Goal: Task Accomplishment & Management: Use online tool/utility

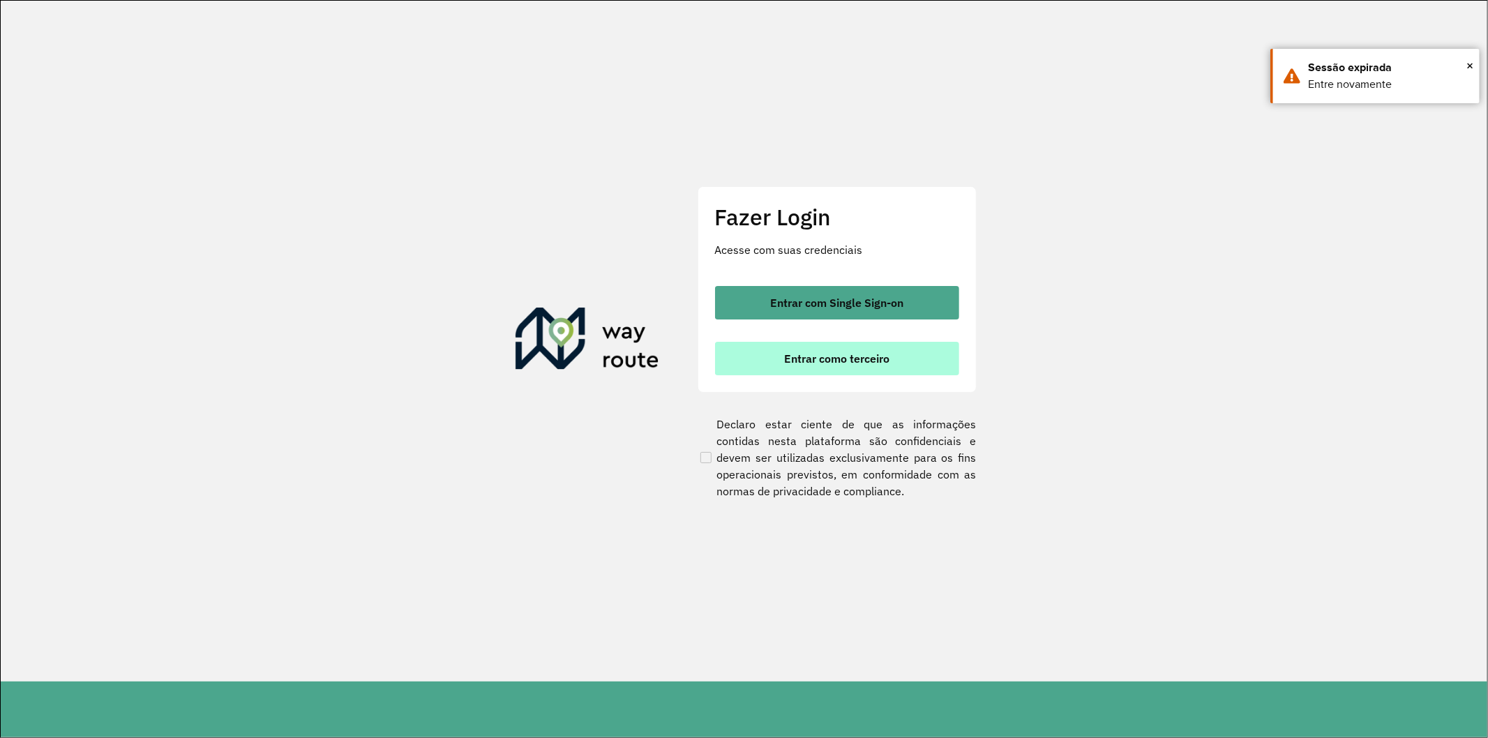
click at [866, 359] on span "Entrar como terceiro" at bounding box center [836, 358] width 105 height 11
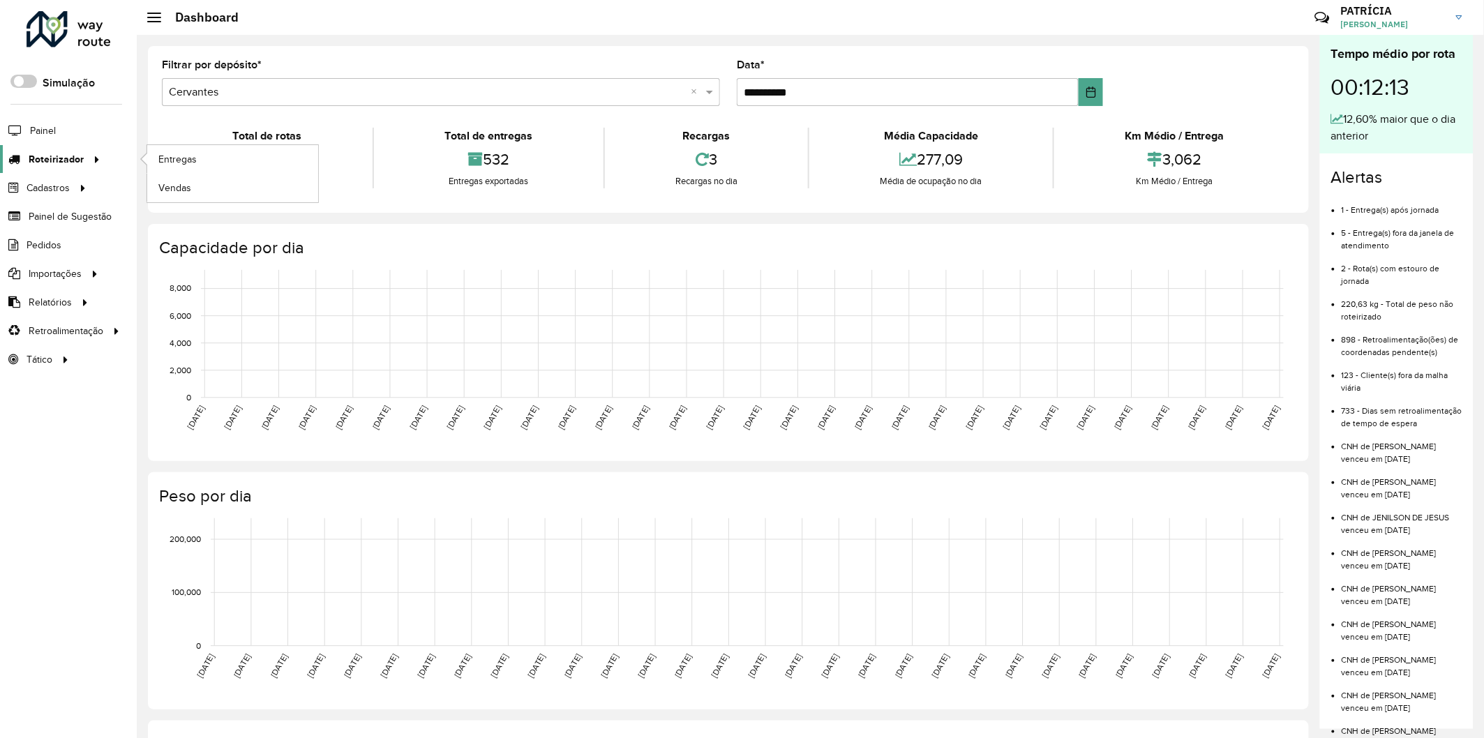
click at [89, 160] on icon at bounding box center [95, 158] width 12 height 21
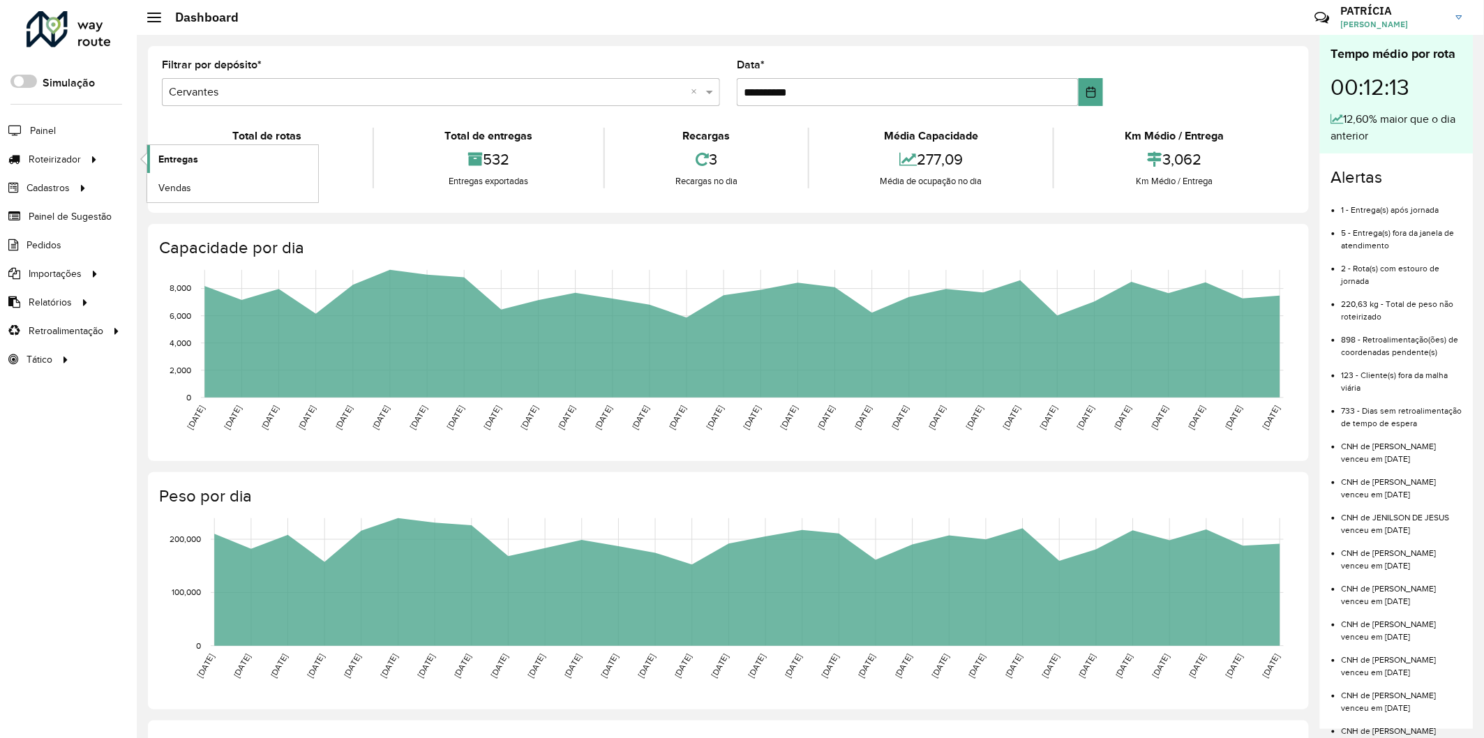
click at [172, 163] on span "Entregas" at bounding box center [178, 159] width 40 height 15
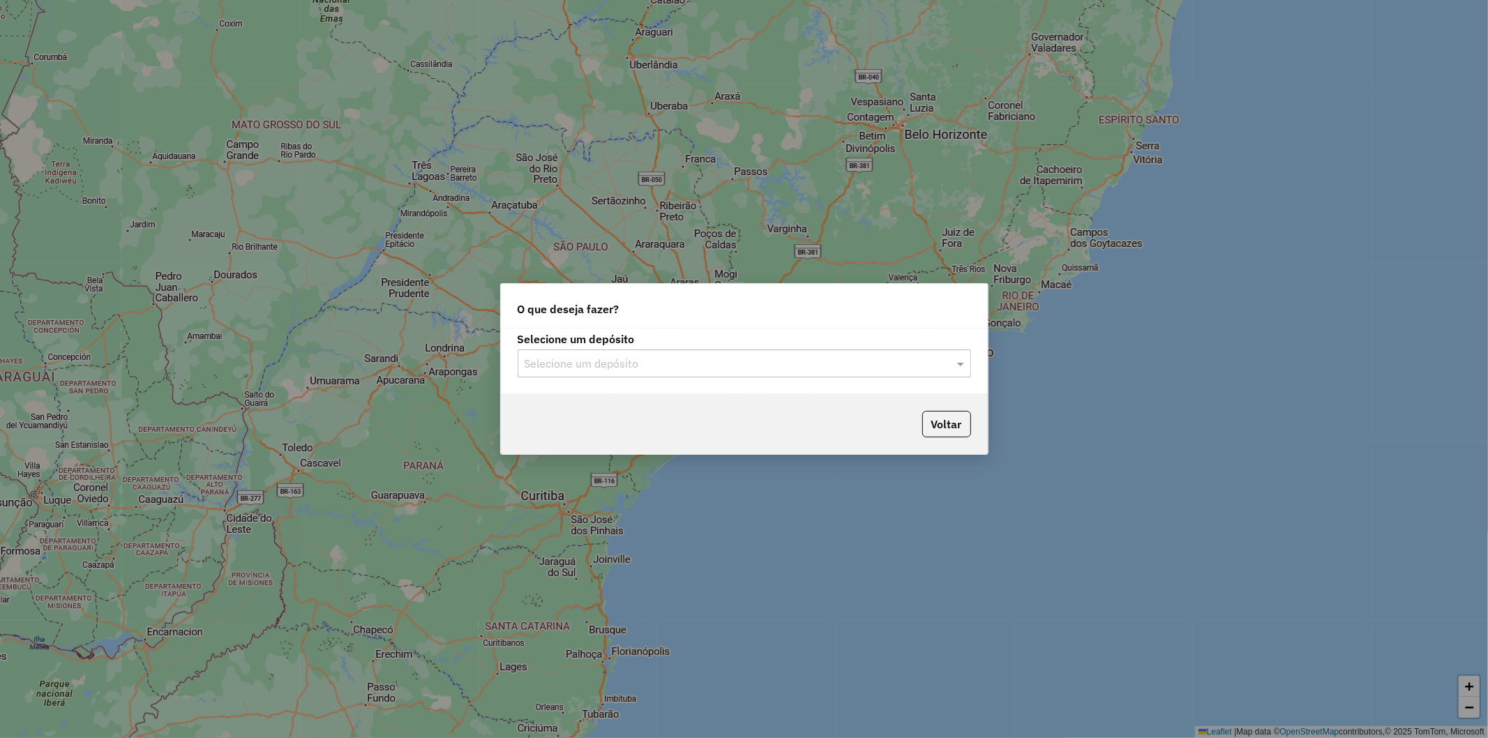
click at [647, 347] on label "Selecione um depósito" at bounding box center [744, 339] width 453 height 17
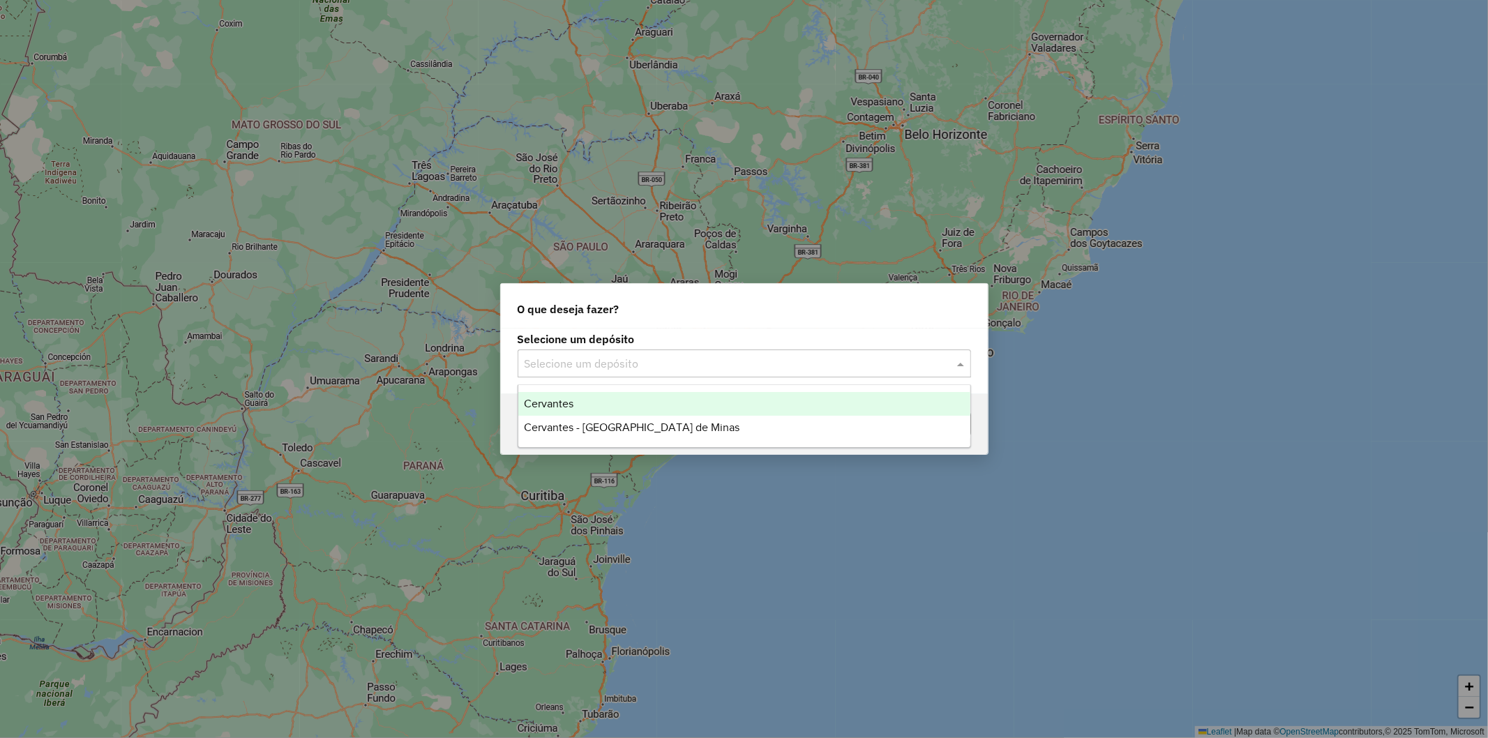
click at [637, 363] on input "text" at bounding box center [731, 364] width 412 height 17
click at [567, 407] on span "Cervantes" at bounding box center [549, 404] width 50 height 12
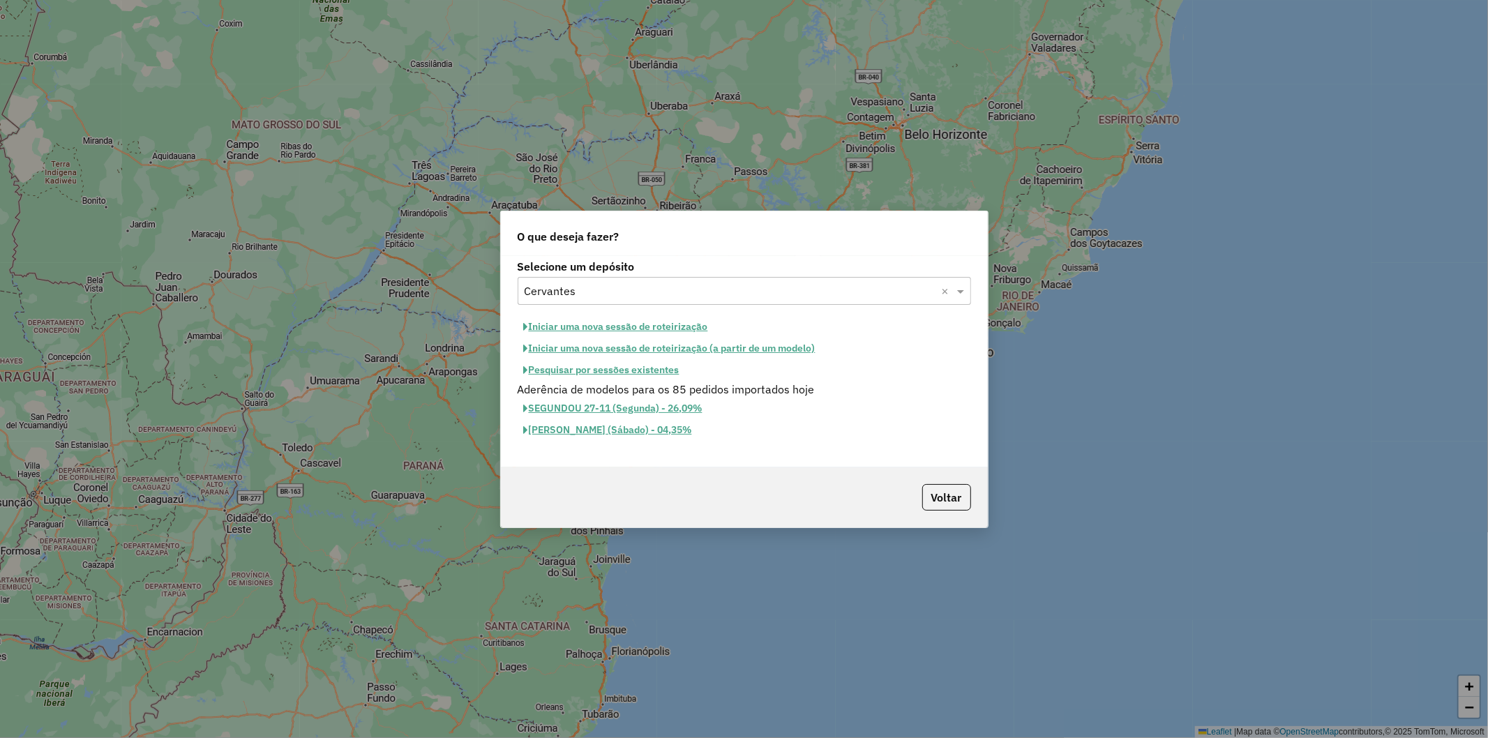
click at [628, 379] on button "Pesquisar por sessões existentes" at bounding box center [602, 370] width 168 height 22
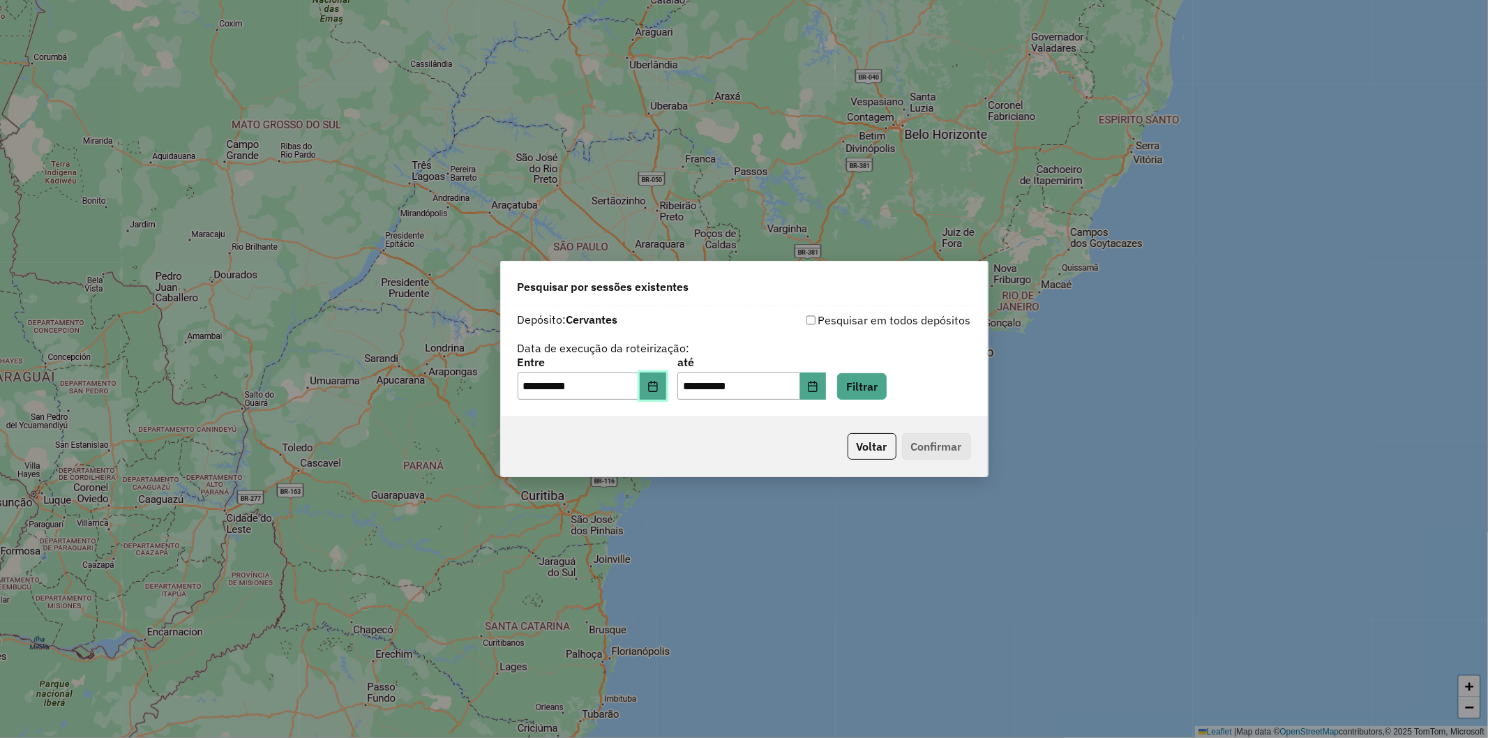
click at [659, 389] on icon "Choose Date" at bounding box center [652, 386] width 11 height 11
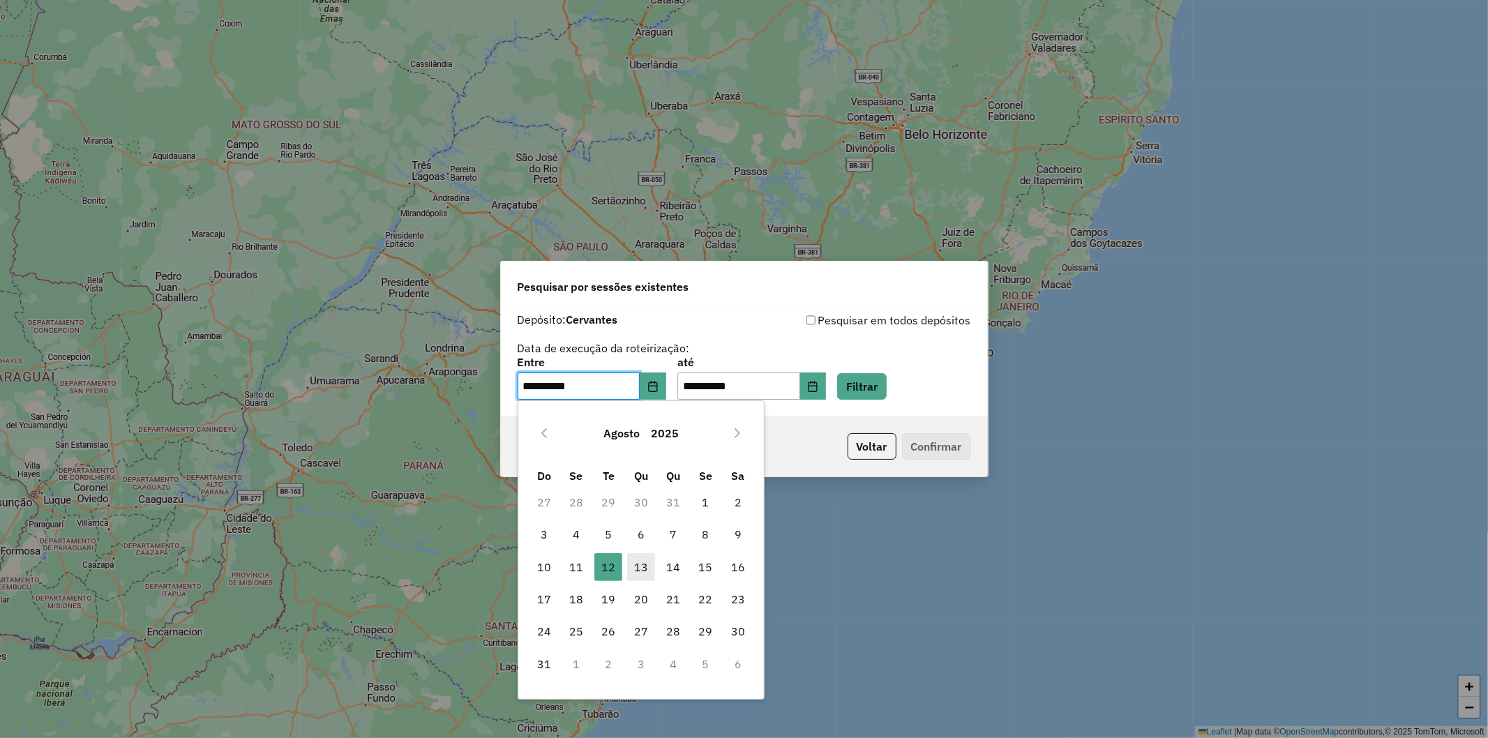
click at [640, 564] on span "13" at bounding box center [641, 567] width 28 height 28
type input "**********"
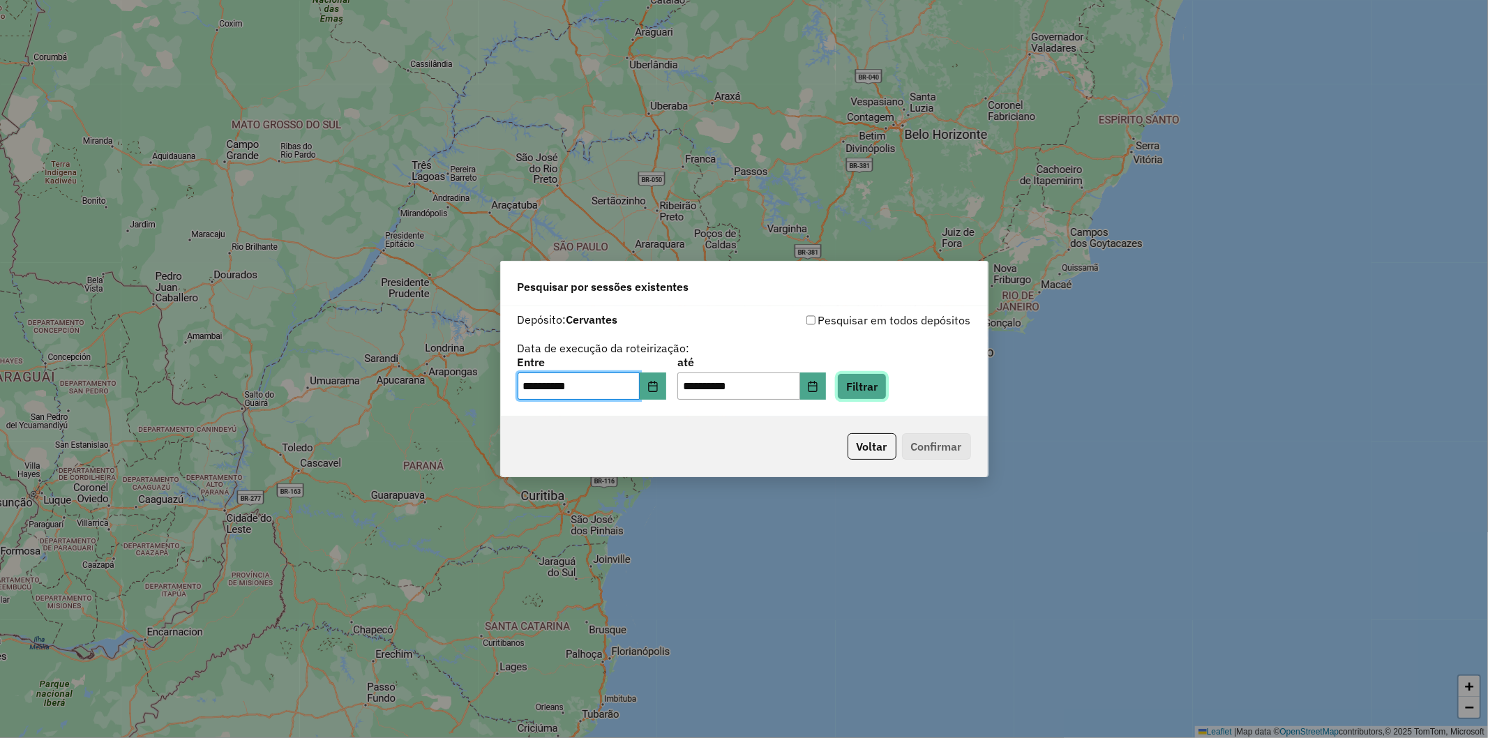
click at [887, 384] on button "Filtrar" at bounding box center [862, 386] width 50 height 27
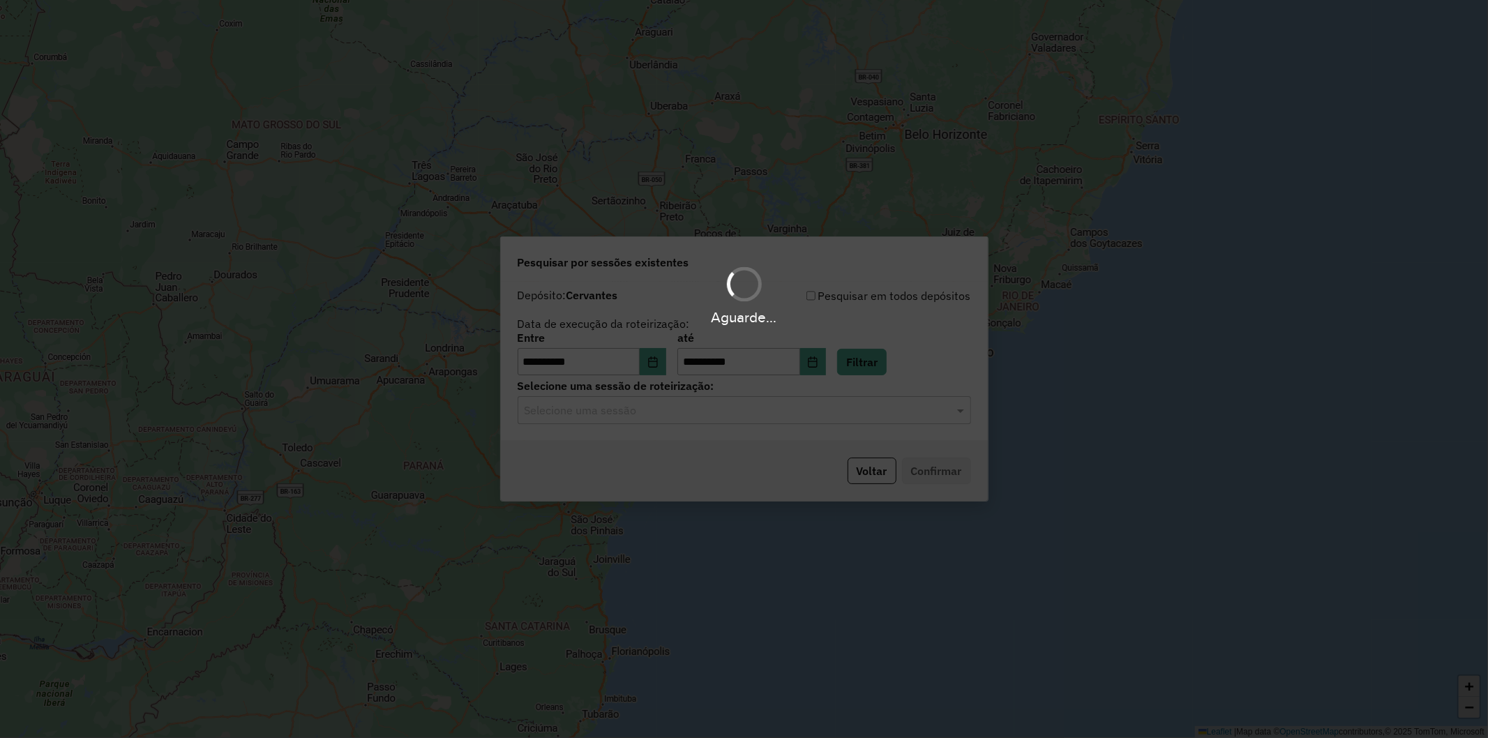
click at [610, 416] on hb-app "**********" at bounding box center [744, 369] width 1488 height 738
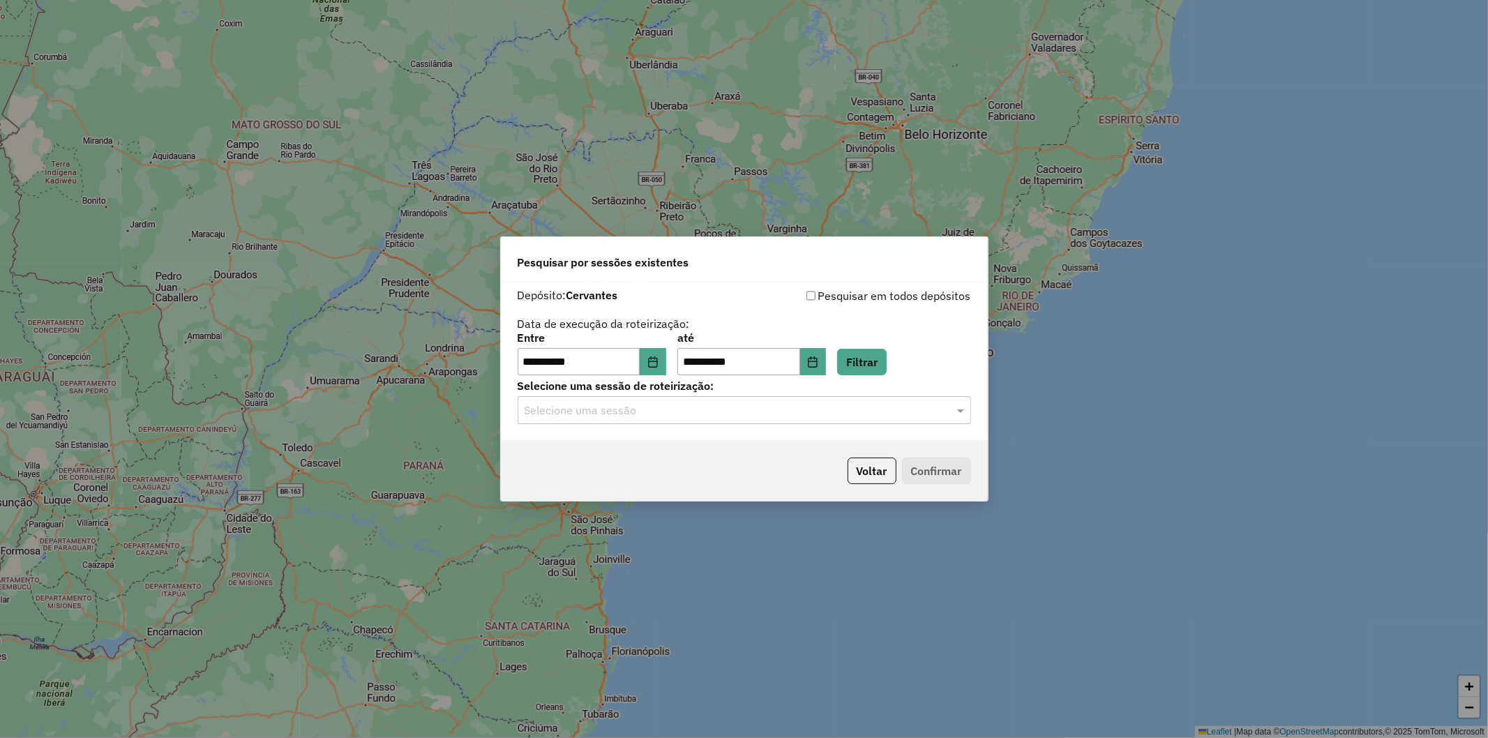
click at [603, 415] on input "text" at bounding box center [731, 410] width 412 height 17
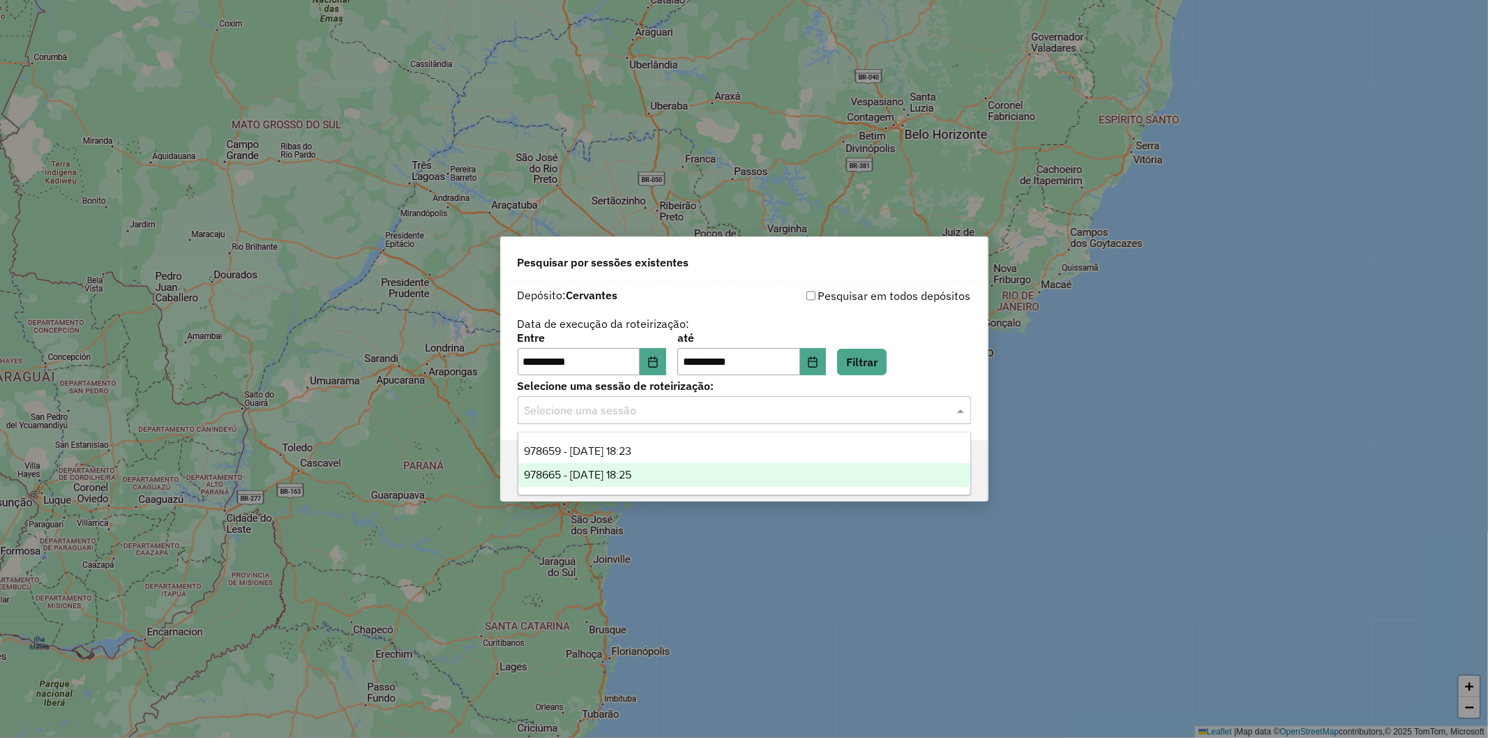
click at [574, 469] on span "978665 - 13/08/2025 18:25" at bounding box center [577, 475] width 107 height 12
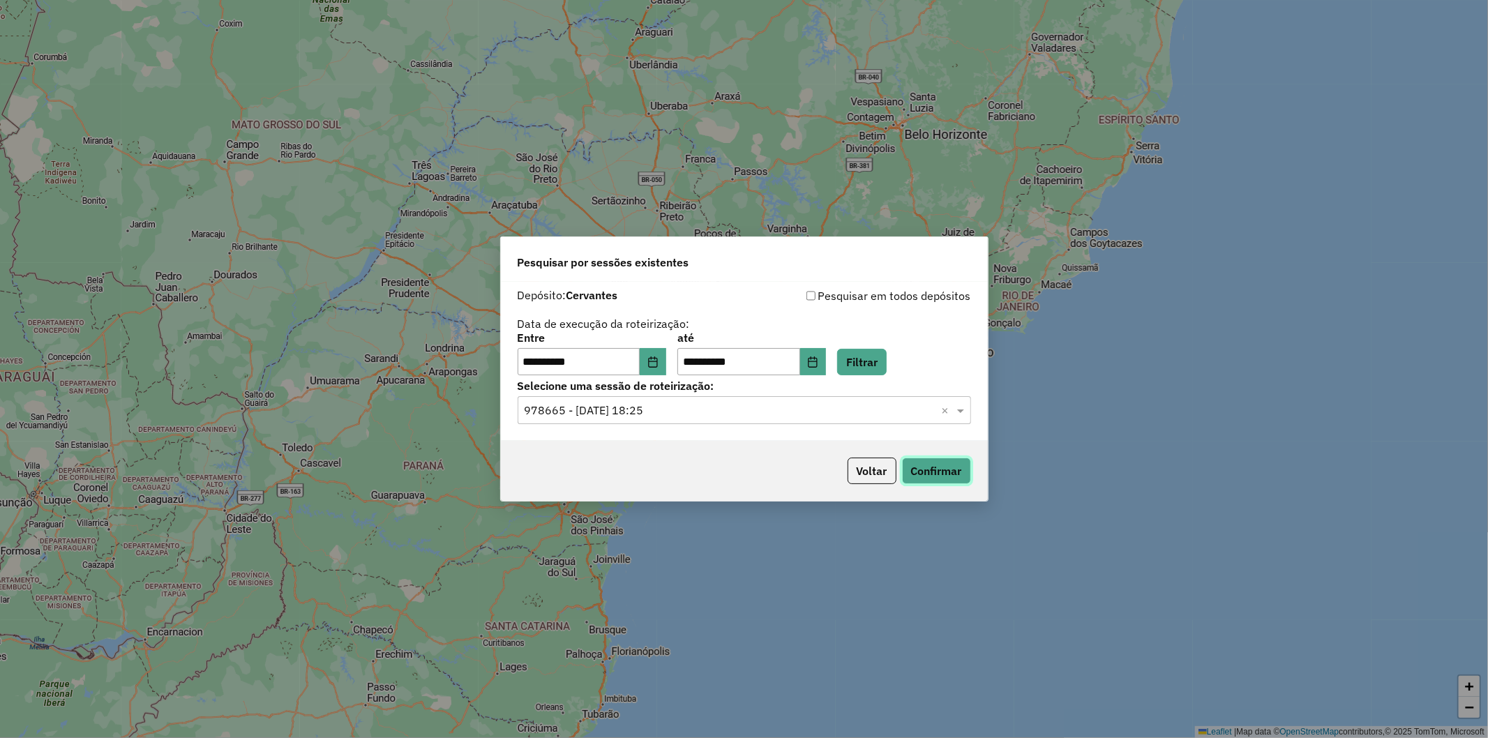
click at [910, 468] on button "Confirmar" at bounding box center [936, 471] width 69 height 27
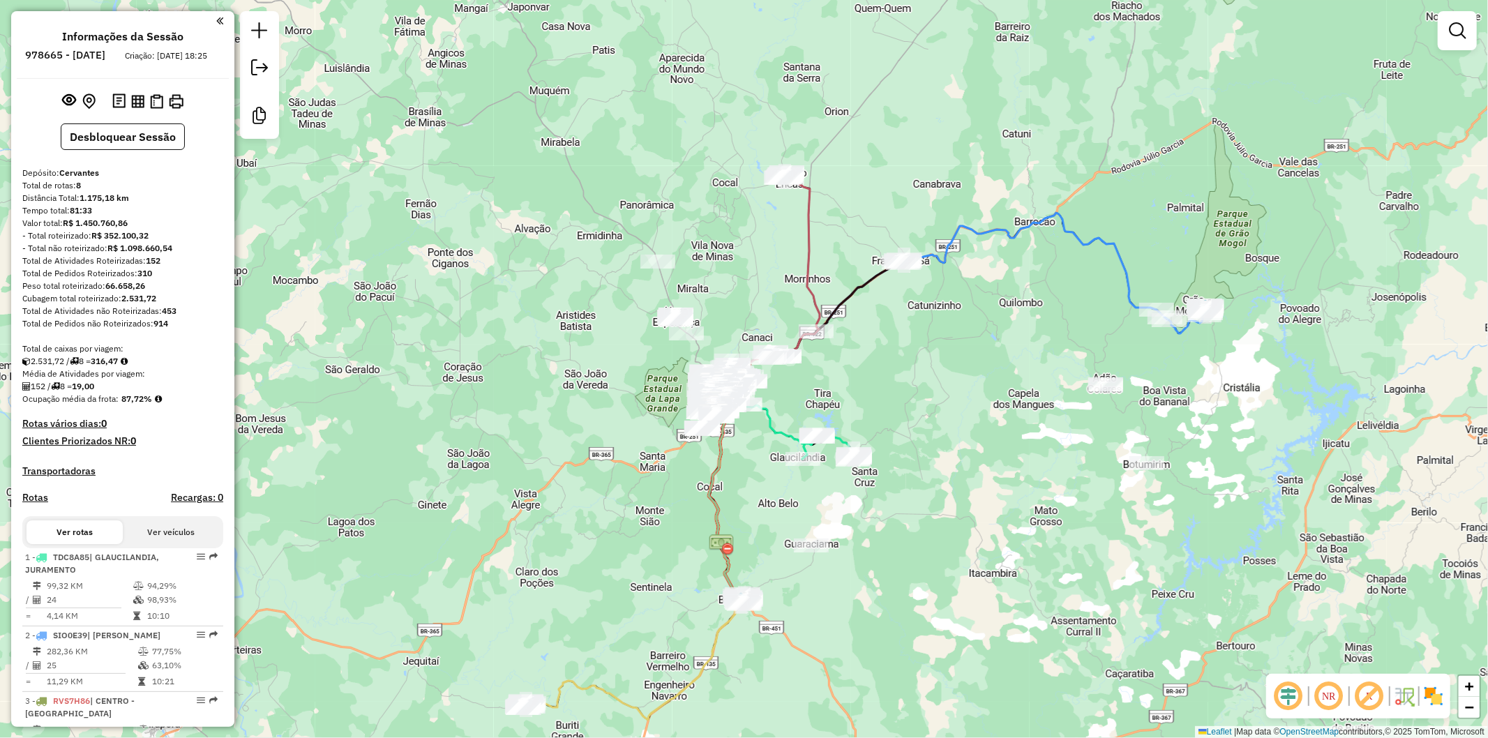
drag, startPoint x: 781, startPoint y: 615, endPoint x: 778, endPoint y: 581, distance: 33.6
click at [783, 581] on div "Janela de atendimento Grade de atendimento Capacidade Transportadoras Veículos …" at bounding box center [744, 369] width 1488 height 738
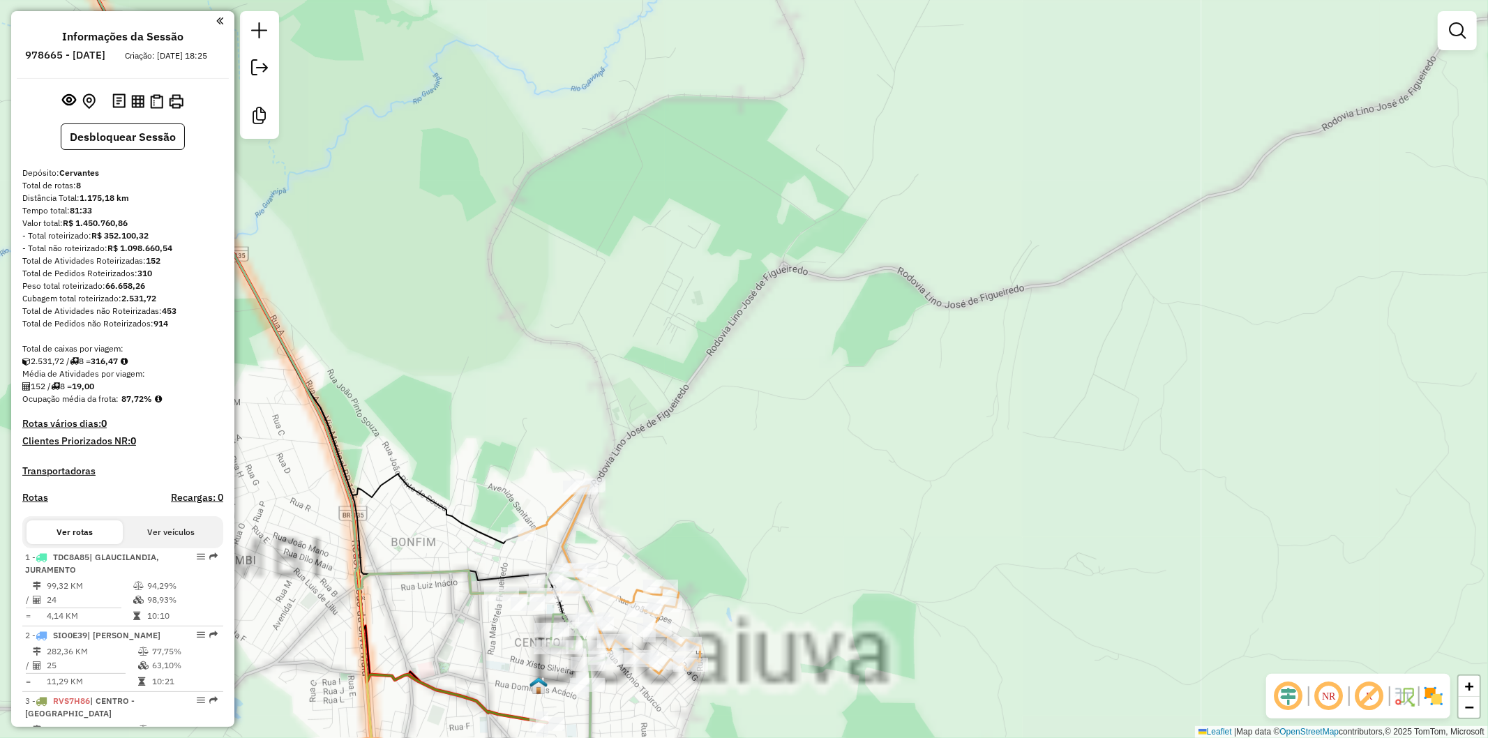
click at [883, 511] on div "Janela de atendimento Grade de atendimento Capacidade Transportadoras Veículos …" at bounding box center [744, 369] width 1488 height 738
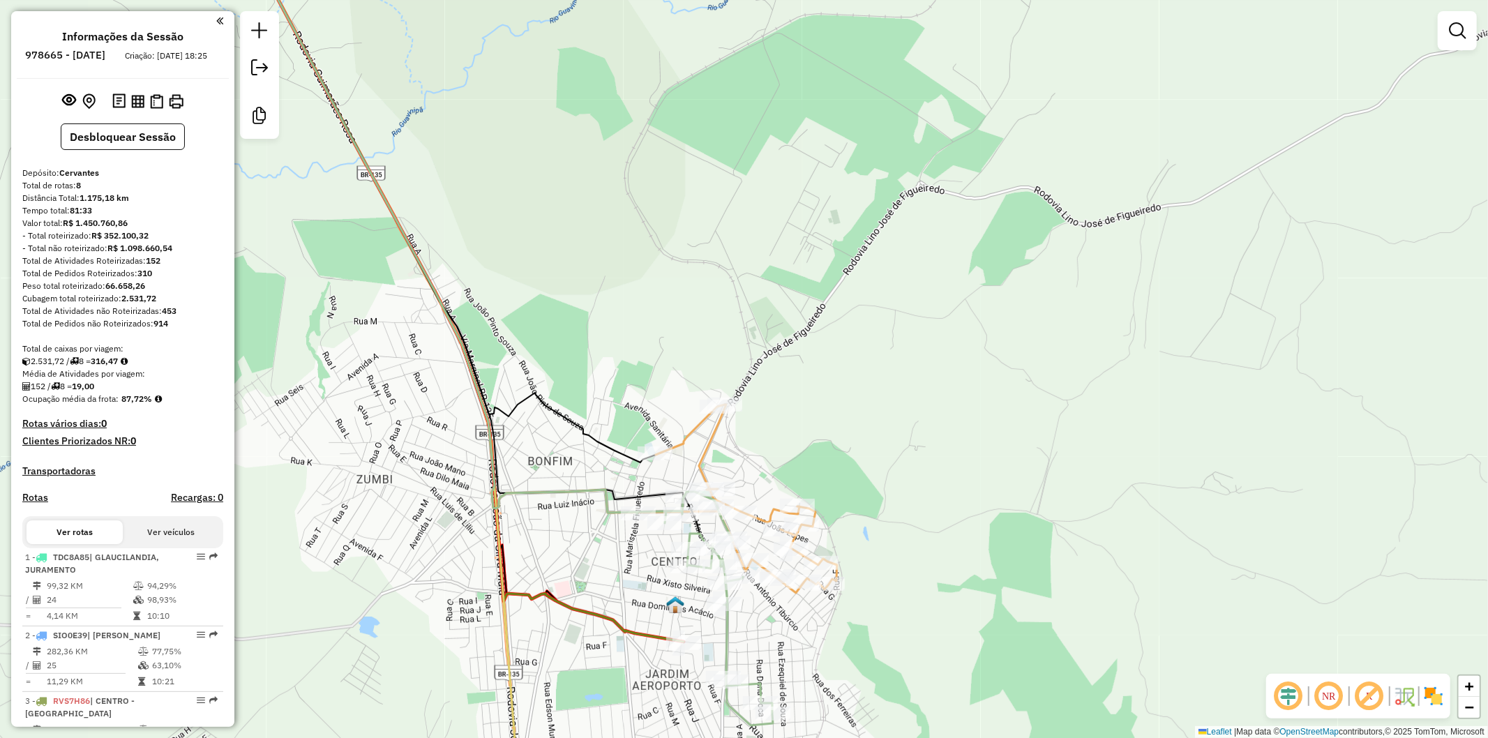
drag, startPoint x: 788, startPoint y: 647, endPoint x: 776, endPoint y: 520, distance: 127.6
click at [780, 532] on div "Janela de atendimento Grade de atendimento Capacidade Transportadoras Veículos …" at bounding box center [744, 369] width 1488 height 738
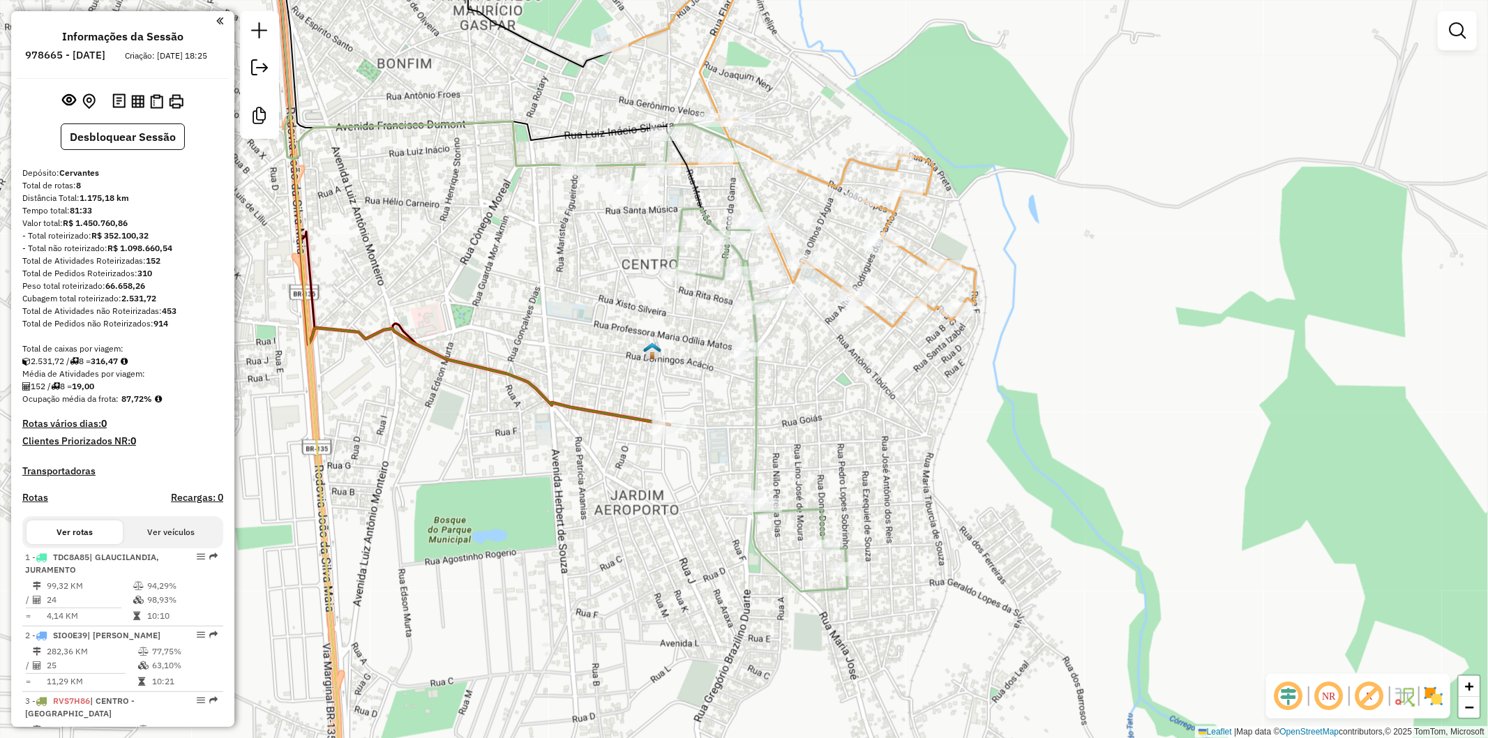
click at [752, 389] on icon at bounding box center [711, 357] width 271 height 467
select select "**********"
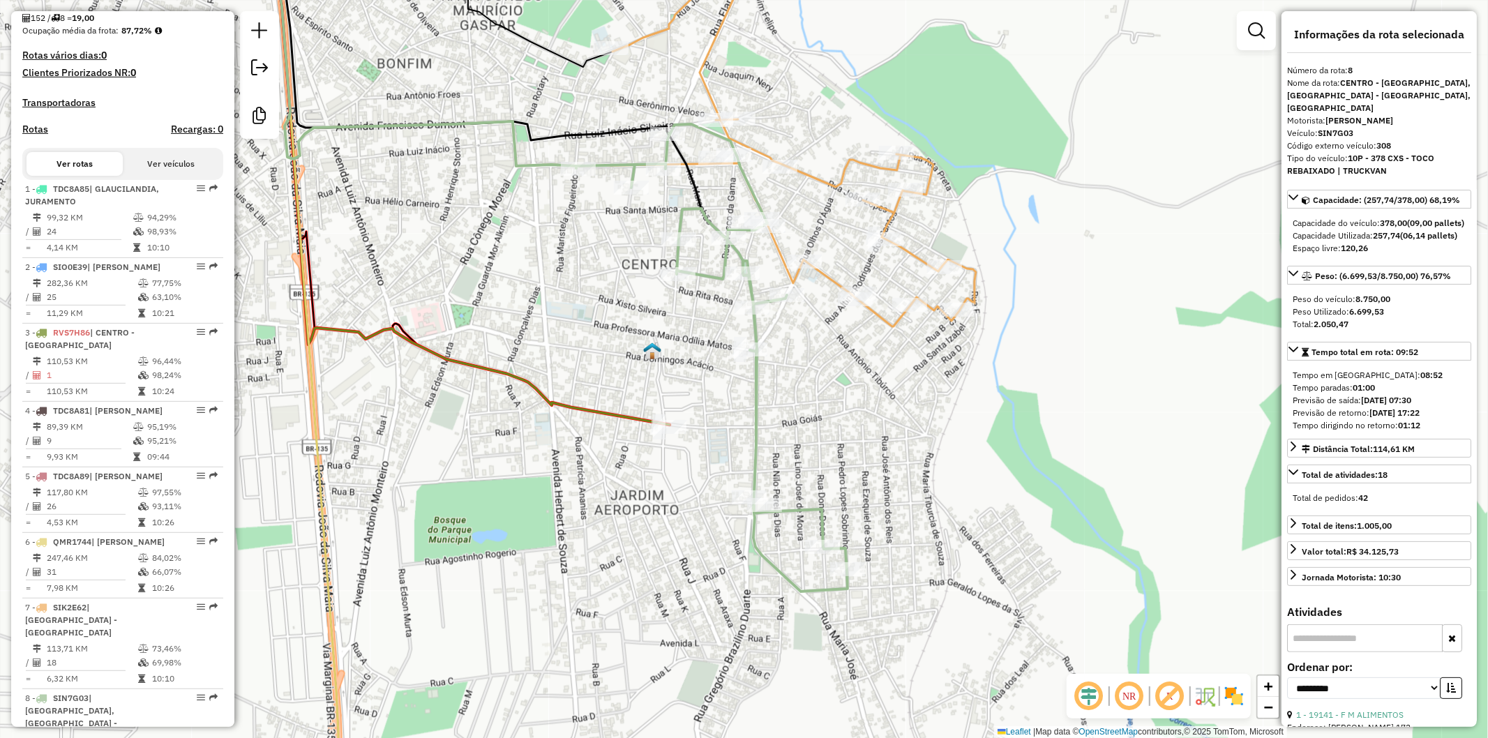
scroll to position [675, 0]
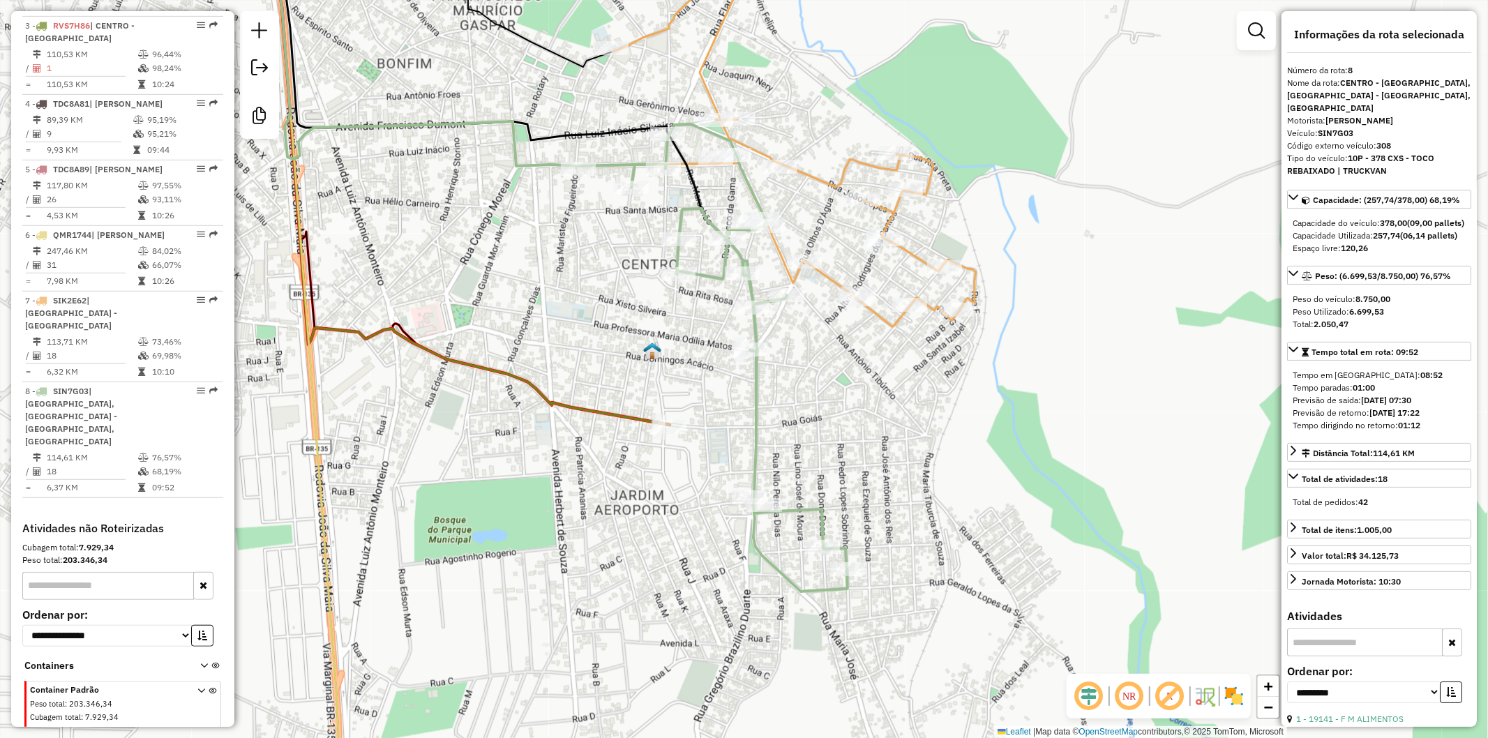
click at [831, 279] on icon at bounding box center [793, 138] width 363 height 376
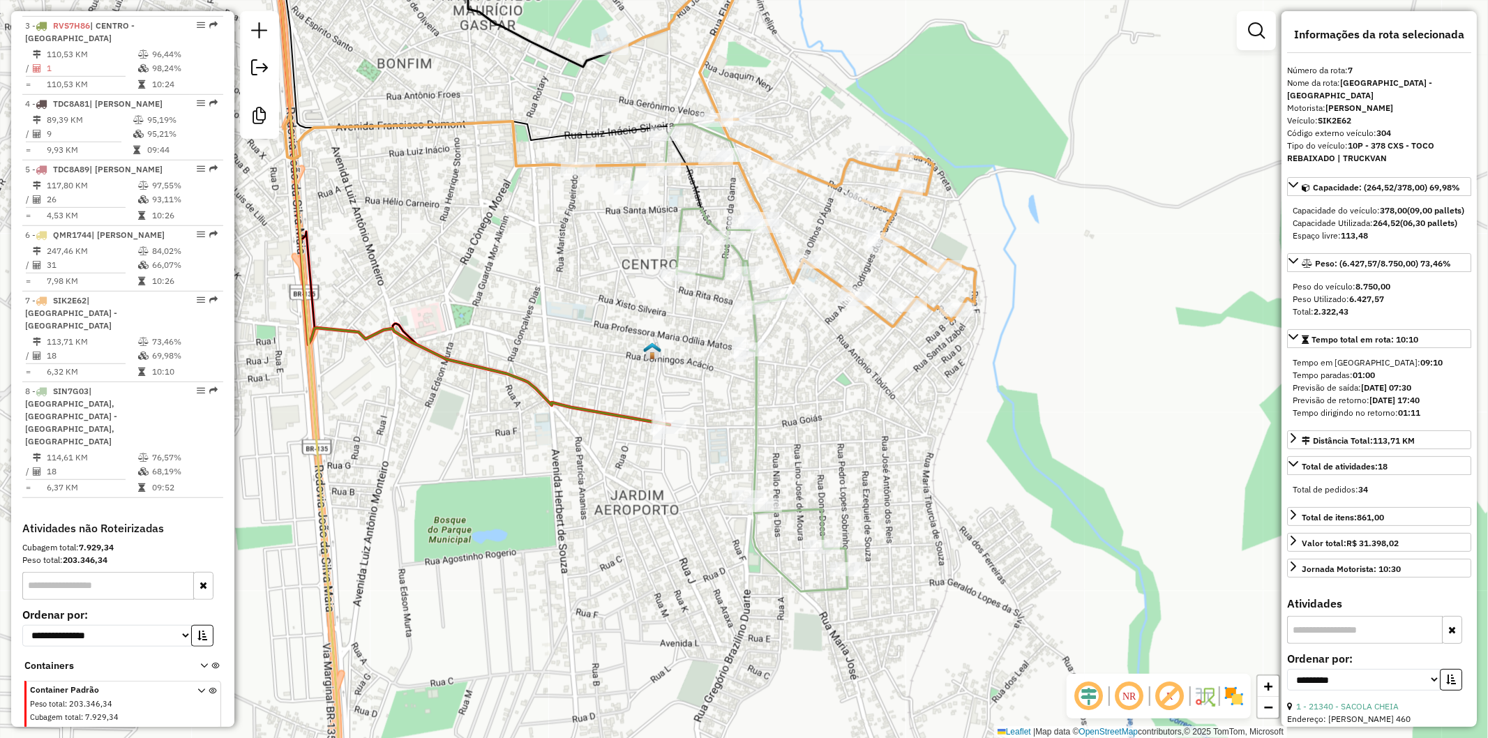
click at [757, 378] on icon at bounding box center [711, 357] width 271 height 467
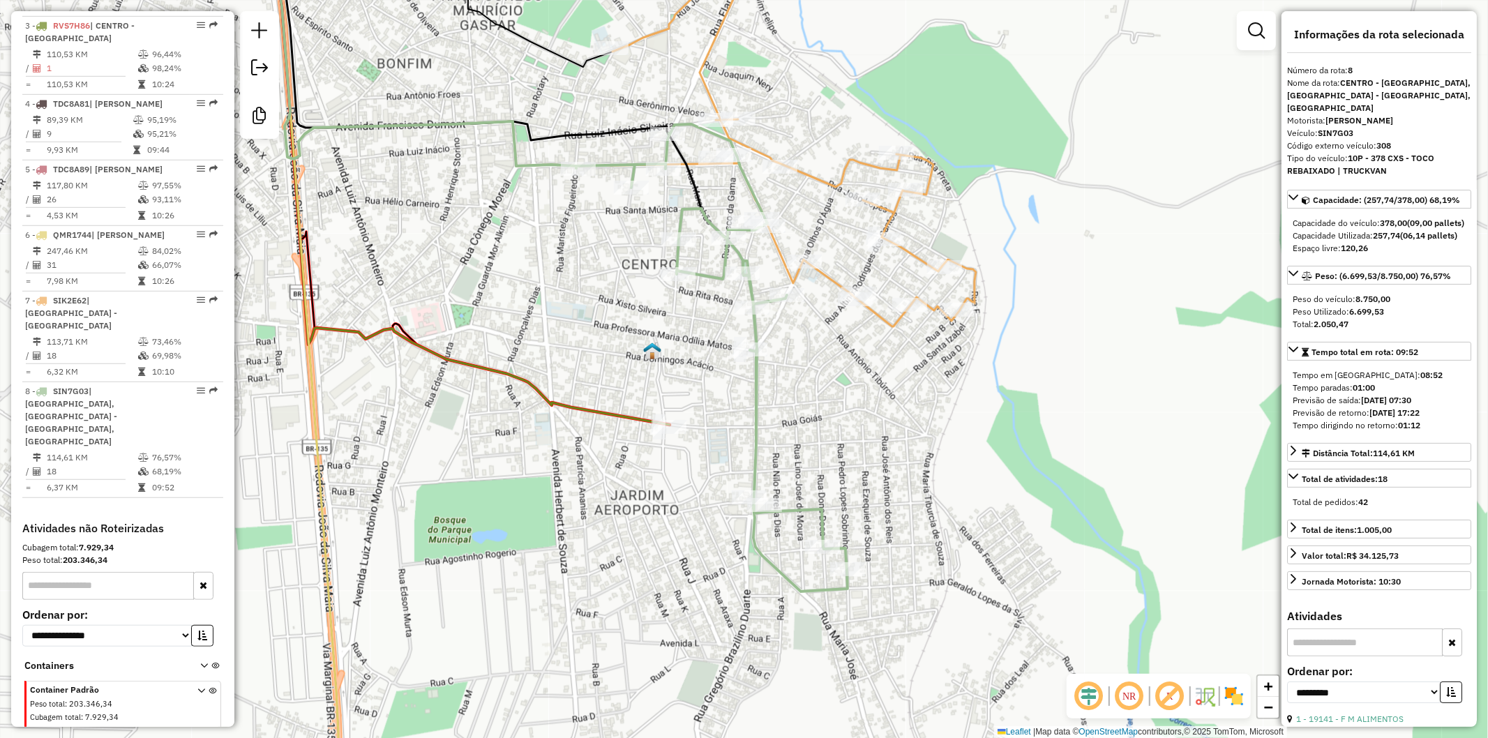
click at [833, 281] on icon at bounding box center [793, 138] width 363 height 376
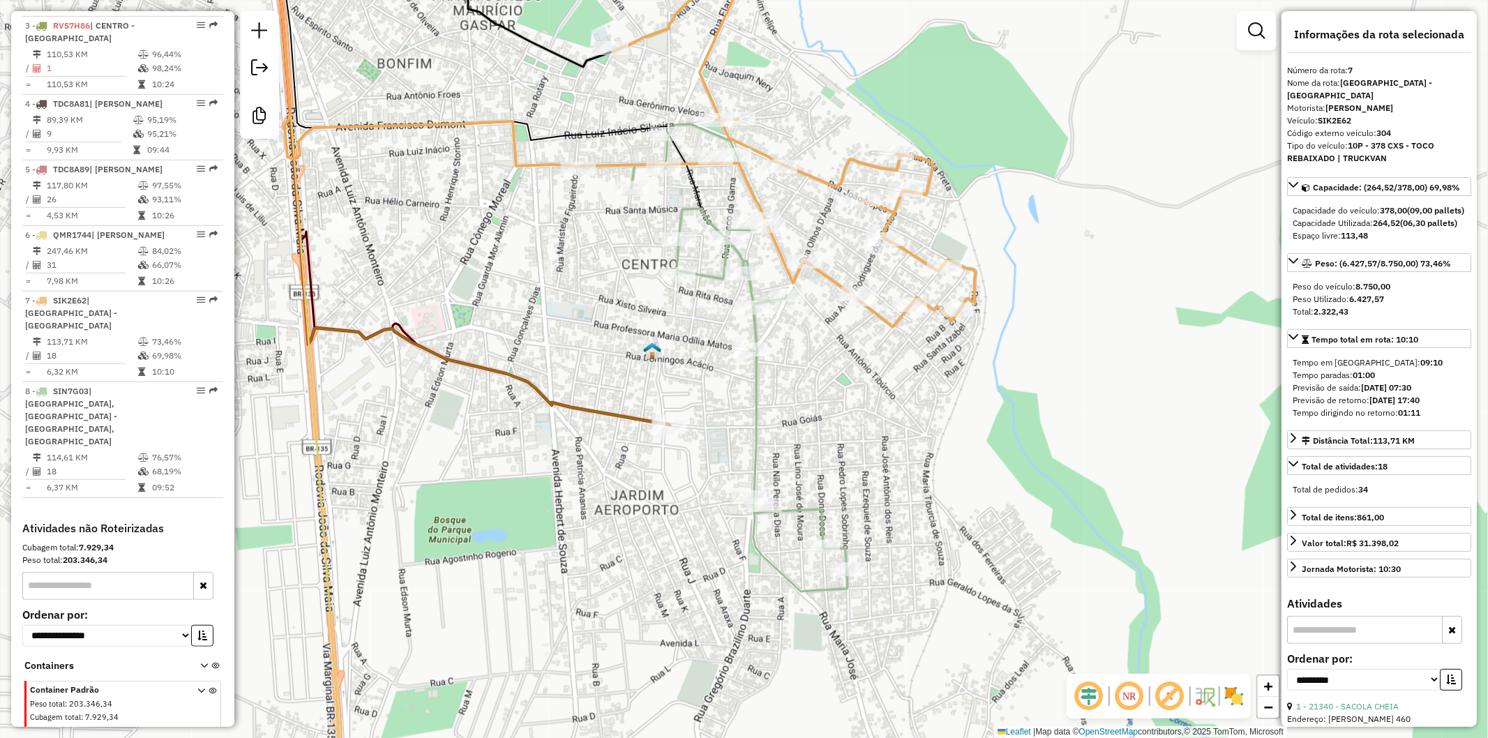
click at [757, 370] on icon at bounding box center [711, 357] width 271 height 467
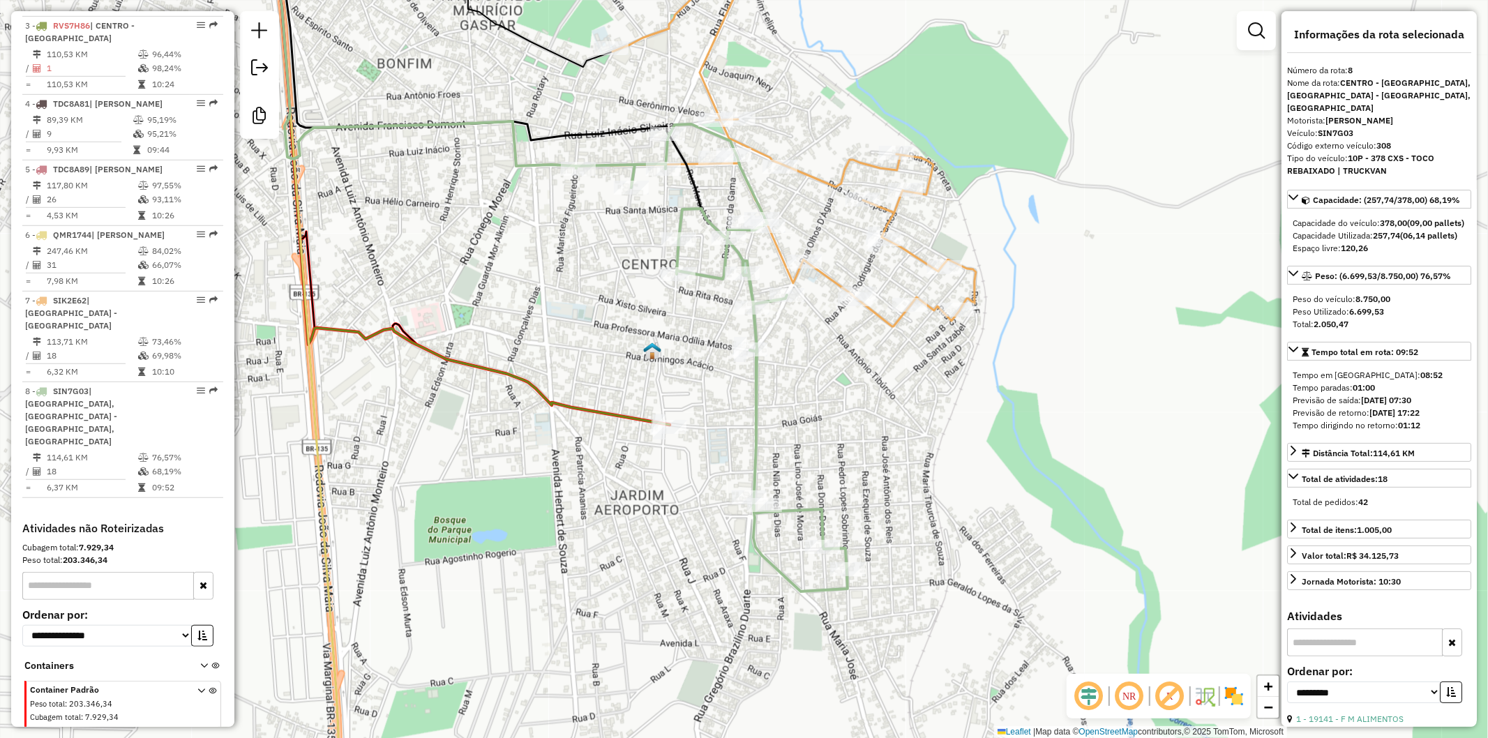
click at [758, 394] on icon at bounding box center [711, 357] width 271 height 467
